Goal: Information Seeking & Learning: Learn about a topic

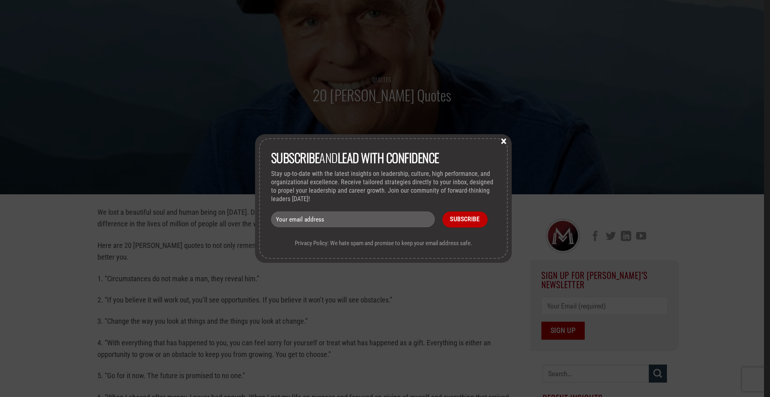
click at [505, 138] on button "×" at bounding box center [503, 140] width 12 height 7
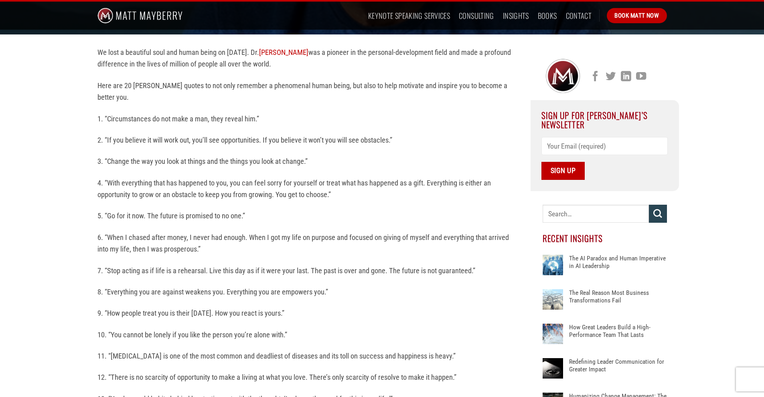
scroll to position [200, 0]
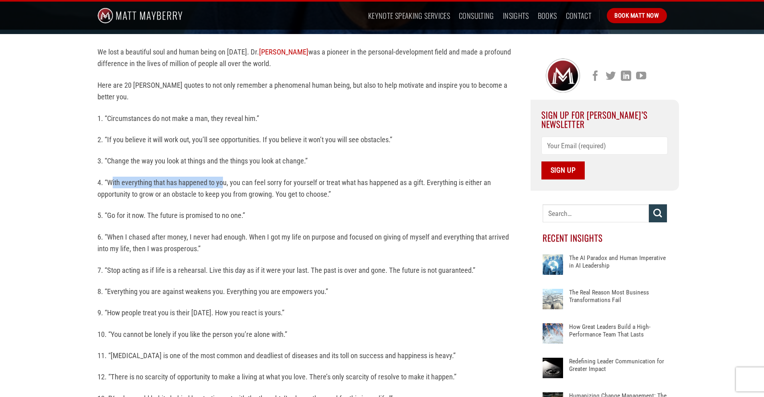
drag, startPoint x: 110, startPoint y: 180, endPoint x: 223, endPoint y: 182, distance: 113.0
click at [223, 182] on p "4. “With everything that has happened to you, you can feel sorry for yourself o…" at bounding box center [307, 189] width 421 height 24
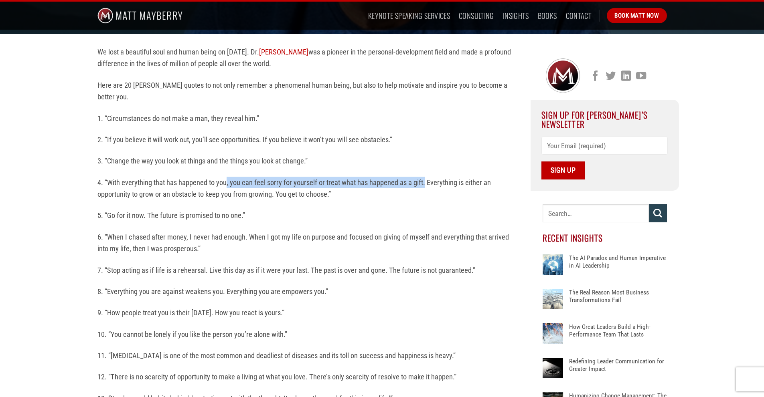
drag, startPoint x: 233, startPoint y: 184, endPoint x: 424, endPoint y: 188, distance: 191.2
click at [424, 188] on p "4. “With everything that has happened to you, you can feel sorry for yourself o…" at bounding box center [307, 189] width 421 height 24
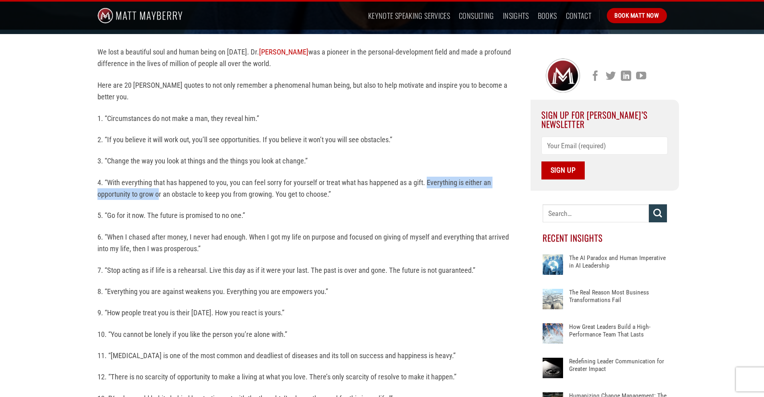
drag, startPoint x: 426, startPoint y: 180, endPoint x: 160, endPoint y: 194, distance: 266.9
click at [160, 194] on p "4. “With everything that has happened to you, you can feel sorry for yourself o…" at bounding box center [307, 189] width 421 height 24
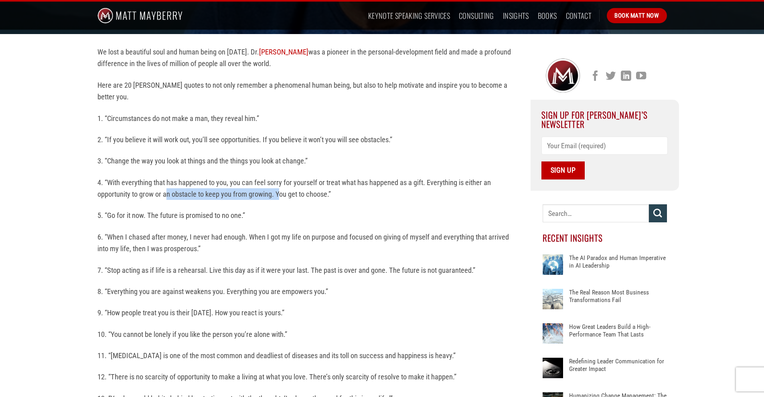
drag, startPoint x: 168, startPoint y: 193, endPoint x: 280, endPoint y: 196, distance: 112.3
click at [280, 196] on p "4. “With everything that has happened to you, you can feel sorry for yourself o…" at bounding box center [307, 189] width 421 height 24
drag, startPoint x: 285, startPoint y: 193, endPoint x: 333, endPoint y: 200, distance: 49.0
click at [333, 200] on p "4. “With everything that has happened to you, you can feel sorry for yourself o…" at bounding box center [307, 189] width 421 height 24
drag, startPoint x: 111, startPoint y: 215, endPoint x: 147, endPoint y: 220, distance: 36.4
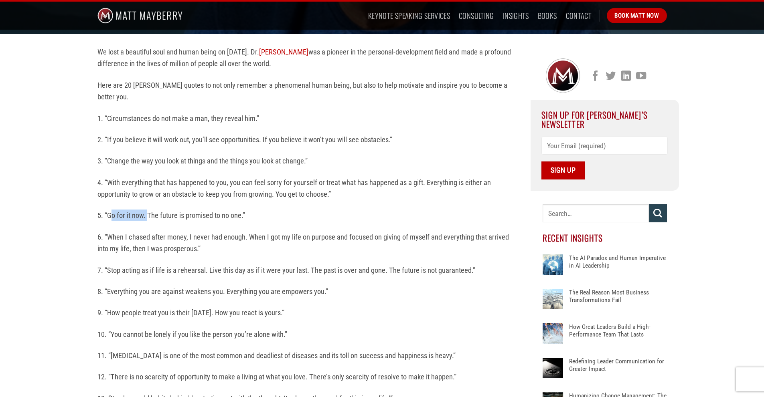
click at [147, 220] on p "5. “Go for it now. The future is promised to no one.”" at bounding box center [307, 216] width 421 height 12
drag, startPoint x: 156, startPoint y: 211, endPoint x: 202, endPoint y: 214, distance: 46.2
click at [202, 214] on p "5. “Go for it now. The future is promised to no one.”" at bounding box center [307, 216] width 421 height 12
click at [195, 216] on p "5. “Go for it now. The future is promised to no one.”" at bounding box center [307, 216] width 421 height 12
drag, startPoint x: 113, startPoint y: 216, endPoint x: 145, endPoint y: 215, distance: 32.1
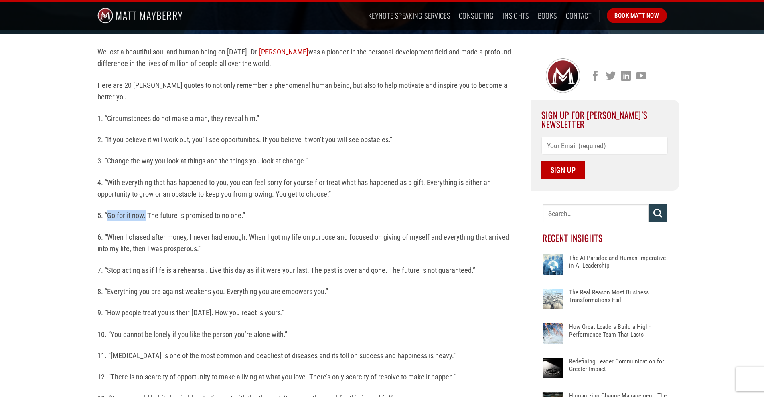
click at [145, 215] on p "5. “Go for it now. The future is promised to no one.”" at bounding box center [307, 216] width 421 height 12
drag, startPoint x: 151, startPoint y: 211, endPoint x: 240, endPoint y: 218, distance: 89.3
click at [240, 218] on p "5. “Go for it now. The future is promised to no one.”" at bounding box center [307, 216] width 421 height 12
click at [214, 252] on p "6. “When I chased after money, I never had enough. When I got my life on purpos…" at bounding box center [307, 243] width 421 height 24
drag, startPoint x: 111, startPoint y: 237, endPoint x: 229, endPoint y: 236, distance: 117.8
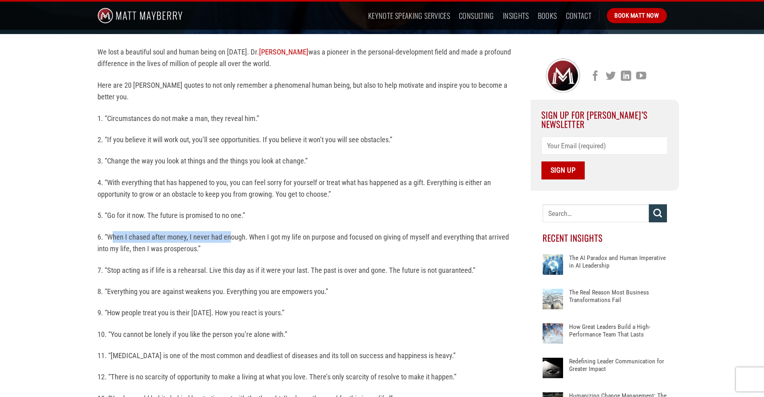
click at [229, 236] on p "6. “When I chased after money, I never had enough. When I got my life on purpos…" at bounding box center [307, 243] width 421 height 24
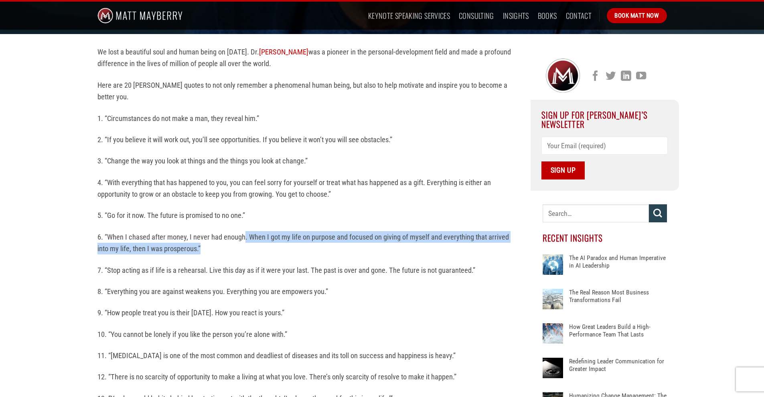
drag, startPoint x: 243, startPoint y: 232, endPoint x: 394, endPoint y: 245, distance: 151.7
click at [394, 245] on p "6. “When I chased after money, I never had enough. When I got my life on purpos…" at bounding box center [307, 243] width 421 height 24
click at [451, 237] on p "6. “When I chased after money, I never had enough. When I got my life on purpos…" at bounding box center [307, 243] width 421 height 24
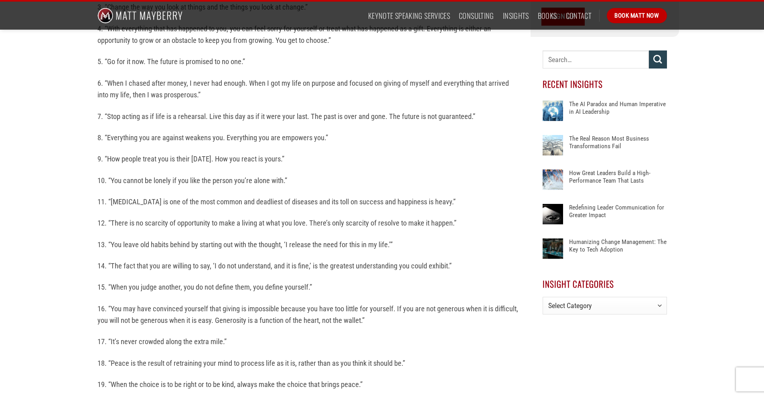
scroll to position [361, 0]
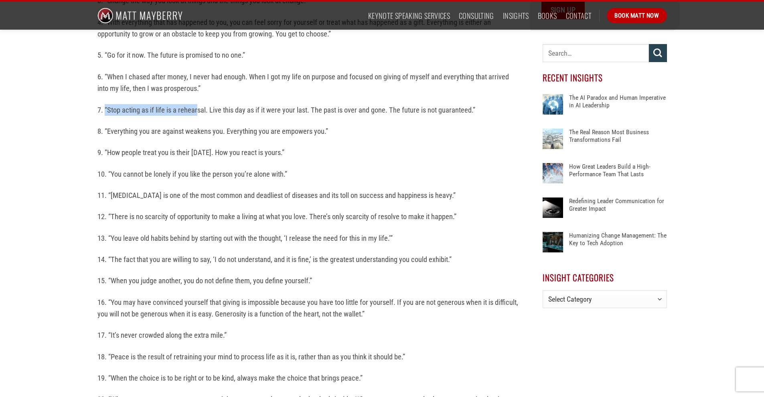
drag, startPoint x: 104, startPoint y: 107, endPoint x: 197, endPoint y: 113, distance: 92.8
click at [197, 113] on p "7. “Stop acting as if life is a rehearsal. Live this day as if it were your las…" at bounding box center [307, 110] width 421 height 12
drag, startPoint x: 107, startPoint y: 112, endPoint x: 208, endPoint y: 113, distance: 101.8
click at [208, 113] on p "7. “Stop acting as if life is a rehearsal. Live this day as if it were your las…" at bounding box center [307, 110] width 421 height 12
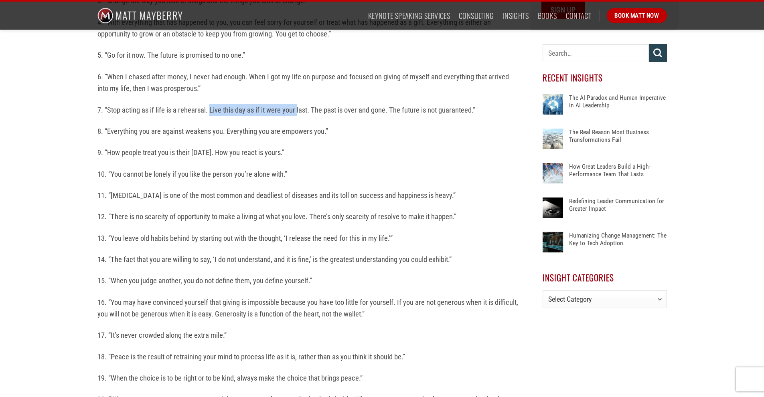
drag, startPoint x: 209, startPoint y: 107, endPoint x: 296, endPoint y: 109, distance: 87.0
click at [296, 109] on p "7. “Stop acting as if life is a rehearsal. Live this day as if it were your las…" at bounding box center [307, 110] width 421 height 12
drag, startPoint x: 318, startPoint y: 106, endPoint x: 389, endPoint y: 109, distance: 71.4
click at [389, 109] on p "7. “Stop acting as if life is a rehearsal. Live this day as if it were your las…" at bounding box center [307, 110] width 421 height 12
drag, startPoint x: 127, startPoint y: 134, endPoint x: 219, endPoint y: 133, distance: 92.2
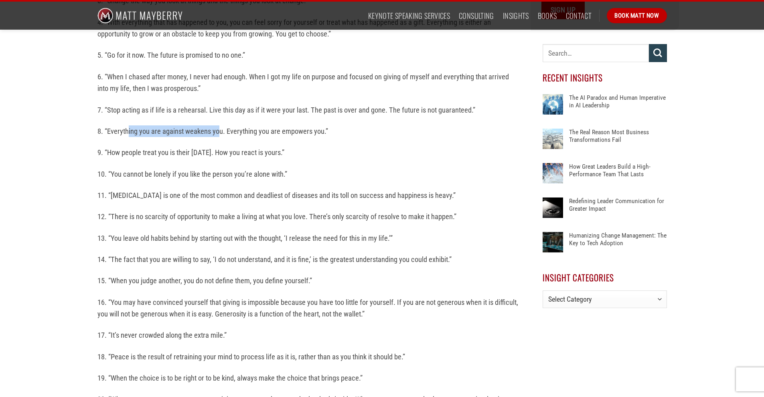
click at [219, 133] on p "8. “Everything you are against weakens you. Everything you are empowers you.”" at bounding box center [307, 131] width 421 height 12
drag, startPoint x: 226, startPoint y: 131, endPoint x: 317, endPoint y: 136, distance: 91.6
click at [317, 136] on p "8. “Everything you are against weakens you. Everything you are empowers you.”" at bounding box center [307, 131] width 421 height 12
drag, startPoint x: 106, startPoint y: 150, endPoint x: 202, endPoint y: 151, distance: 95.4
click at [202, 151] on p "9. “How people treat you is their [DATE]. How you react is yours.”" at bounding box center [307, 153] width 421 height 12
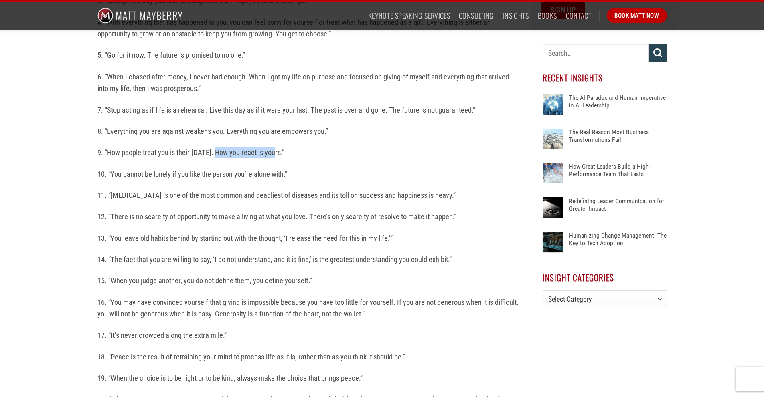
drag, startPoint x: 223, startPoint y: 150, endPoint x: 276, endPoint y: 154, distance: 53.5
click at [276, 154] on p "9. “How people treat you is their [DATE]. How you react is yours.”" at bounding box center [307, 153] width 421 height 12
drag, startPoint x: 114, startPoint y: 194, endPoint x: 175, endPoint y: 197, distance: 61.4
click at [175, 197] on p "11. “[MEDICAL_DATA] is one of the most common and deadliest of diseases and its…" at bounding box center [307, 196] width 421 height 12
click at [114, 196] on p "11. “[MEDICAL_DATA] is one of the most common and deadliest of diseases and its…" at bounding box center [307, 196] width 421 height 12
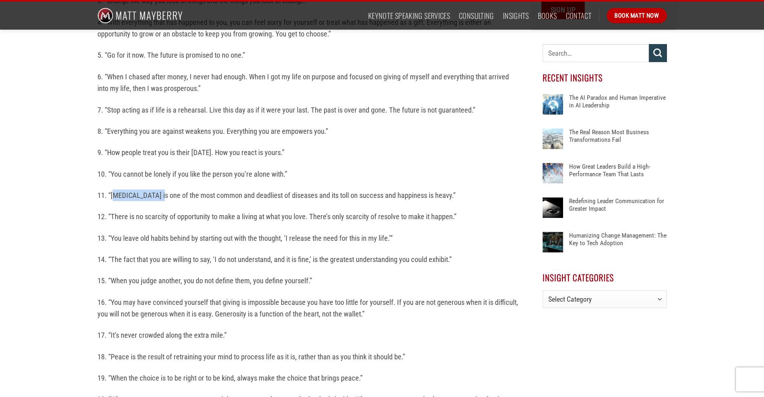
drag, startPoint x: 113, startPoint y: 197, endPoint x: 157, endPoint y: 196, distance: 44.1
click at [157, 196] on p "11. “[MEDICAL_DATA] is one of the most common and deadliest of diseases and its…" at bounding box center [307, 196] width 421 height 12
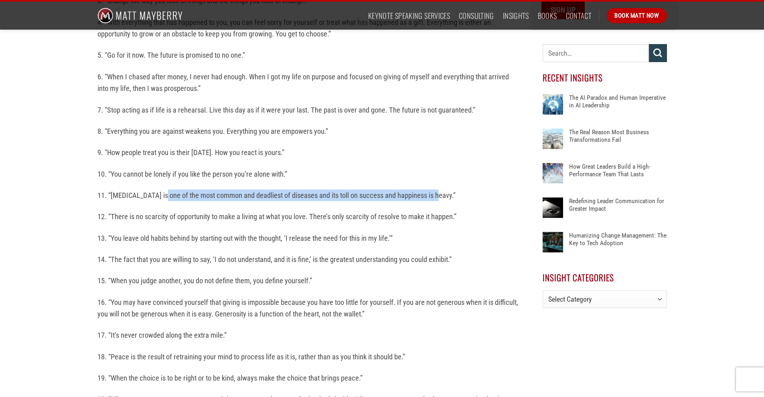
drag, startPoint x: 159, startPoint y: 196, endPoint x: 432, endPoint y: 200, distance: 273.8
click at [432, 200] on p "11. “[MEDICAL_DATA] is one of the most common and deadliest of diseases and its…" at bounding box center [307, 196] width 421 height 12
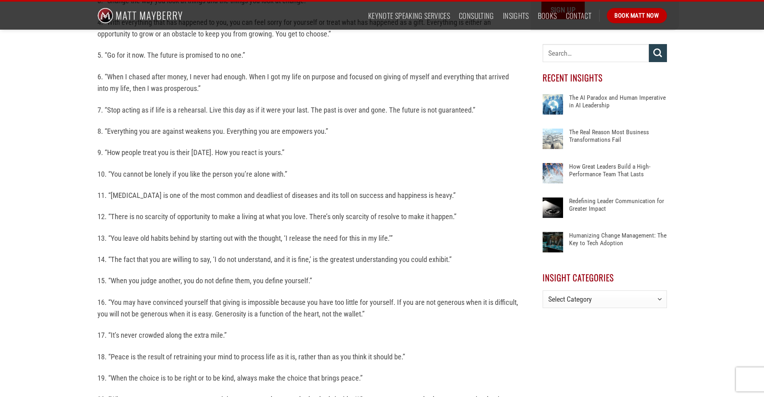
click at [131, 226] on div "We lost a beautiful soul and human being on [DATE]. [PERSON_NAME] was a pioneer…" at bounding box center [307, 216] width 421 height 660
drag, startPoint x: 111, startPoint y: 215, endPoint x: 152, endPoint y: 216, distance: 40.9
click at [152, 216] on p "12. “There is no scarcity of opportunity to make a living at what you love. The…" at bounding box center [307, 217] width 421 height 12
drag, startPoint x: 111, startPoint y: 216, endPoint x: 218, endPoint y: 219, distance: 107.1
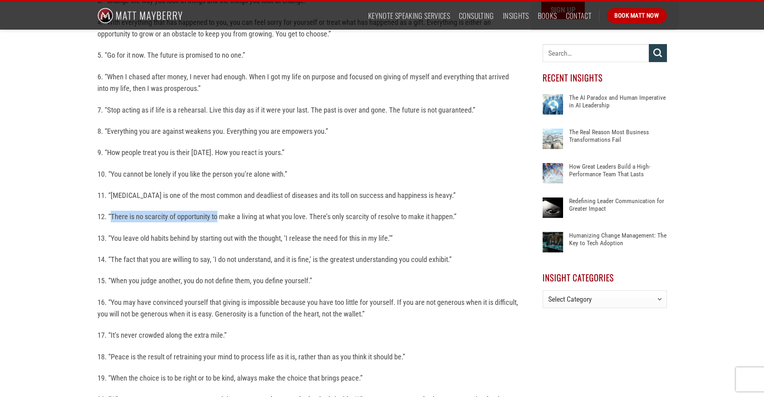
click at [218, 219] on p "12. “There is no scarcity of opportunity to make a living at what you love. The…" at bounding box center [307, 217] width 421 height 12
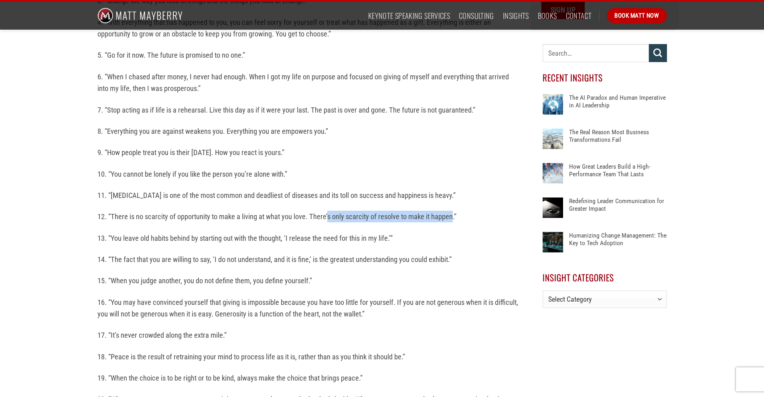
drag, startPoint x: 327, startPoint y: 216, endPoint x: 452, endPoint y: 211, distance: 125.1
click at [452, 211] on p "12. “There is no scarcity of opportunity to make a living at what you love. The…" at bounding box center [307, 217] width 421 height 12
click at [110, 238] on p "13. “You leave old habits behind by starting out with the thought, ‘I release t…" at bounding box center [307, 238] width 421 height 12
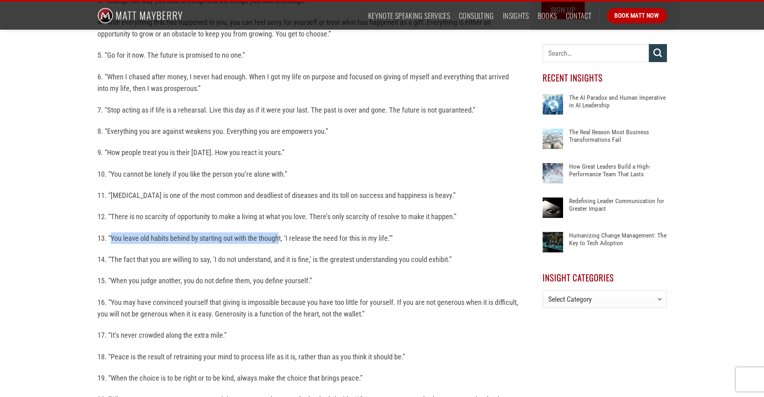
drag, startPoint x: 110, startPoint y: 238, endPoint x: 279, endPoint y: 244, distance: 168.9
click at [279, 244] on p "13. “You leave old habits behind by starting out with the thought, ‘I release t…" at bounding box center [307, 238] width 421 height 12
drag, startPoint x: 300, startPoint y: 239, endPoint x: 394, endPoint y: 243, distance: 94.7
click at [394, 243] on p "13. “You leave old habits behind by starting out with the thought, ‘I release t…" at bounding box center [307, 238] width 421 height 12
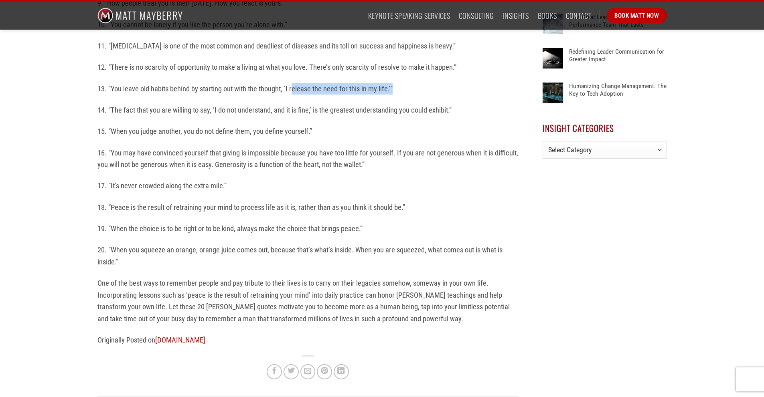
scroll to position [521, 0]
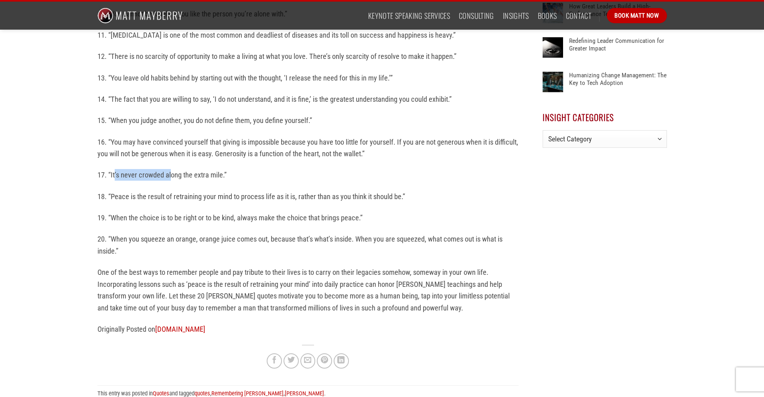
drag, startPoint x: 114, startPoint y: 175, endPoint x: 170, endPoint y: 177, distance: 55.8
click at [170, 177] on p "17. “It’s never crowded along the extra mile.”" at bounding box center [307, 175] width 421 height 12
drag, startPoint x: 111, startPoint y: 195, endPoint x: 180, endPoint y: 202, distance: 69.7
click at [180, 202] on p "18. “Peace is the result of retraining your mind to process life as it is, rath…" at bounding box center [307, 197] width 421 height 12
click at [180, 197] on p "18. “Peace is the result of retraining your mind to process life as it is, rath…" at bounding box center [307, 197] width 421 height 12
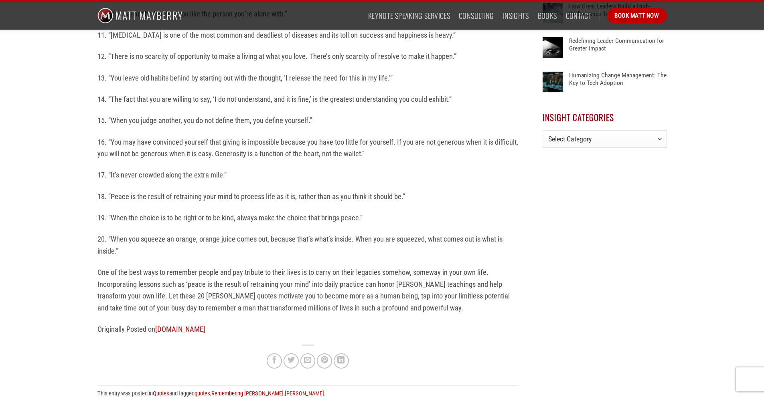
click at [122, 203] on div "We lost a beautiful soul and human being on [DATE]. [PERSON_NAME] was a pioneer…" at bounding box center [307, 55] width 421 height 660
drag, startPoint x: 109, startPoint y: 197, endPoint x: 296, endPoint y: 198, distance: 186.4
click at [296, 198] on p "18. “Peace is the result of retraining your mind to process life as it is, rath…" at bounding box center [307, 197] width 421 height 12
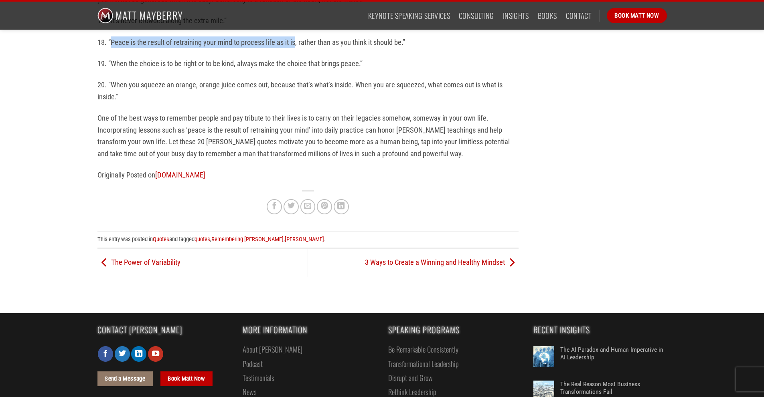
scroll to position [635, 0]
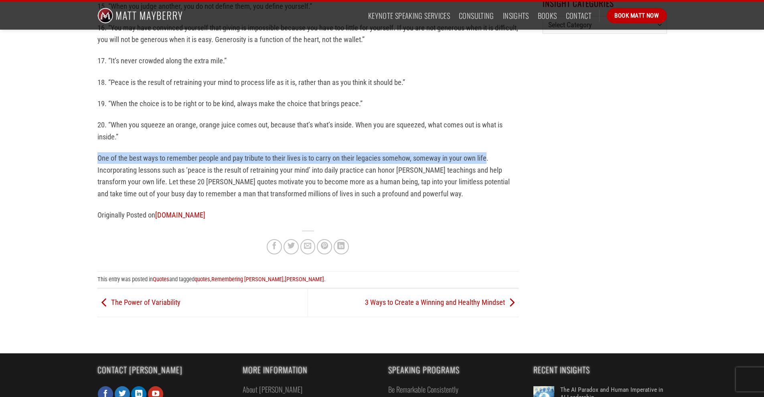
drag, startPoint x: 93, startPoint y: 159, endPoint x: 485, endPoint y: 160, distance: 392.0
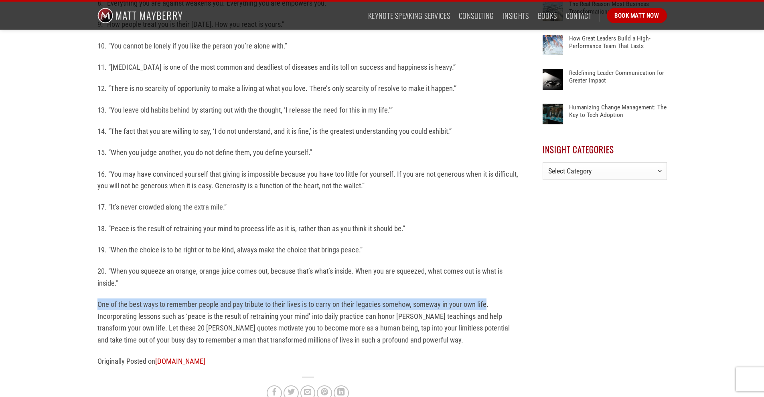
scroll to position [475, 0]
